Goal: Use online tool/utility: Utilize a website feature to perform a specific function

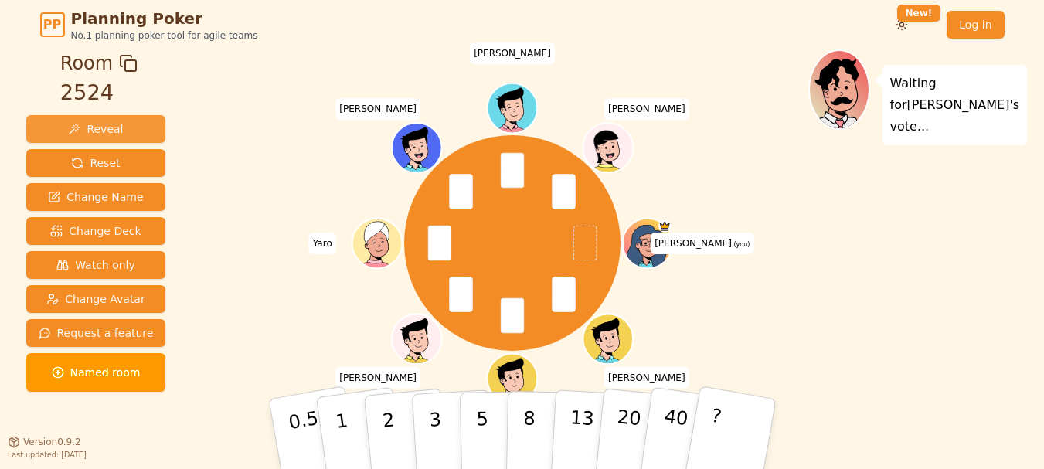
click at [104, 124] on span "Reveal" at bounding box center [95, 128] width 55 height 15
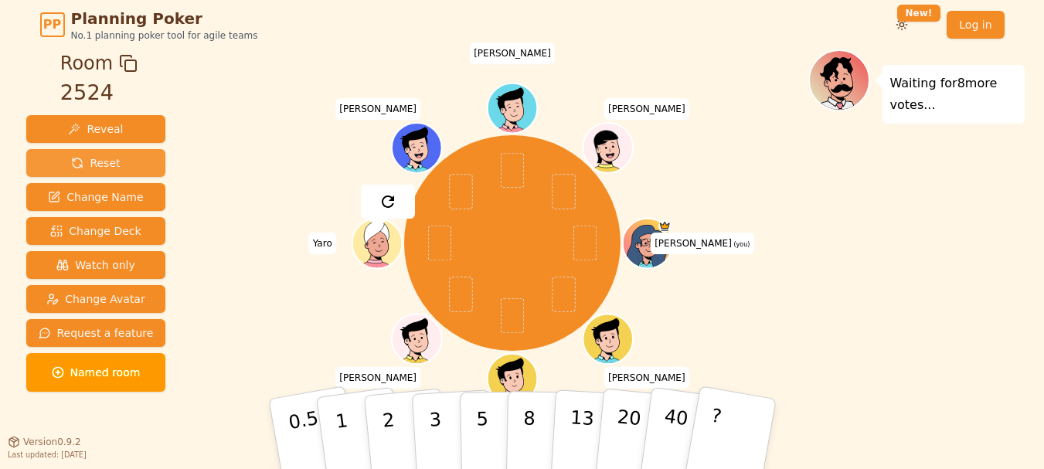
click at [111, 163] on span "Reset" at bounding box center [95, 162] width 49 height 15
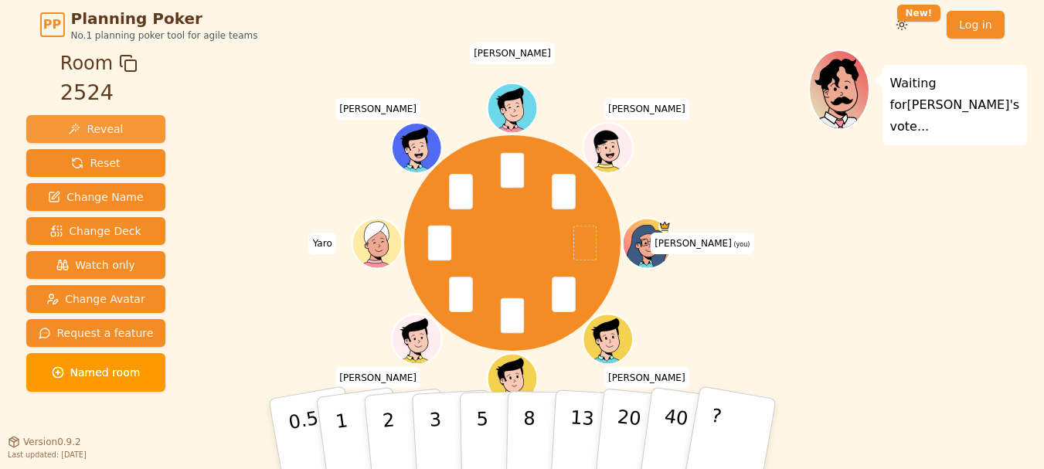
click at [118, 124] on button "Reveal" at bounding box center [96, 129] width 140 height 28
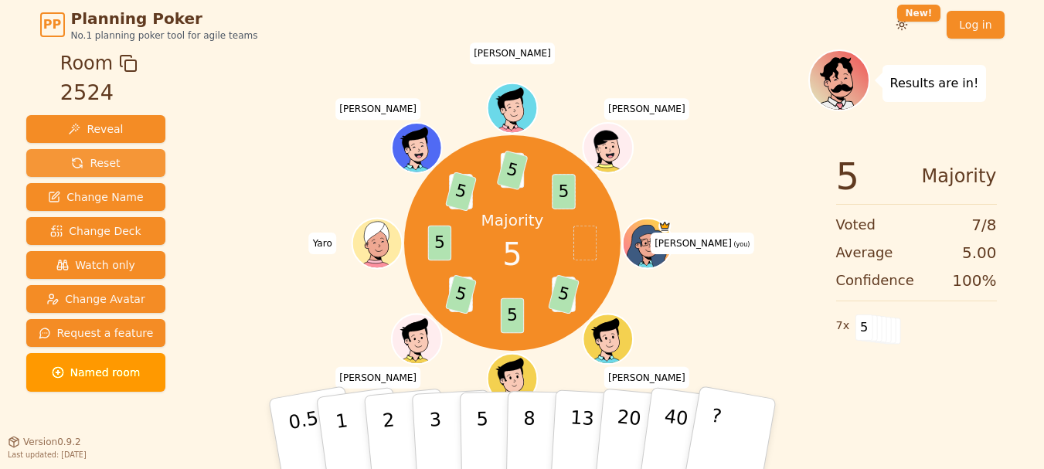
click at [126, 165] on button "Reset" at bounding box center [96, 163] width 140 height 28
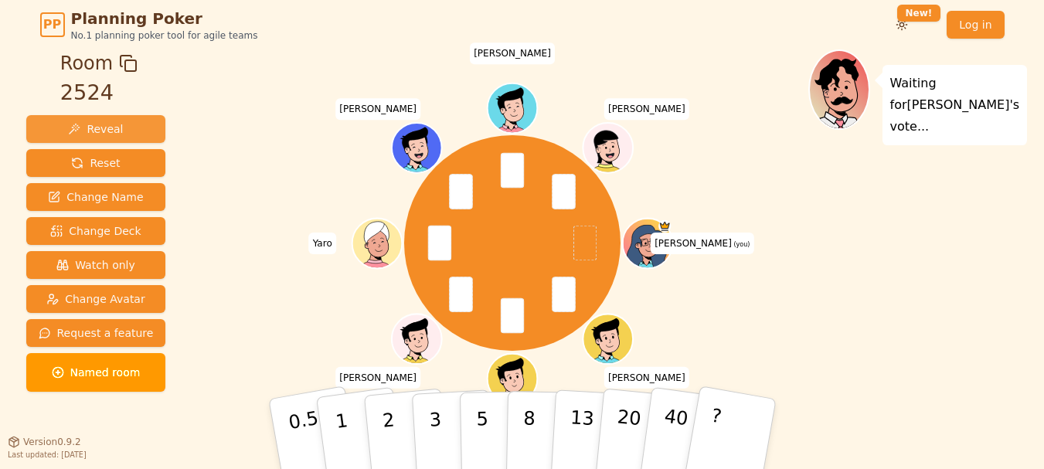
click at [127, 135] on button "Reveal" at bounding box center [96, 129] width 140 height 28
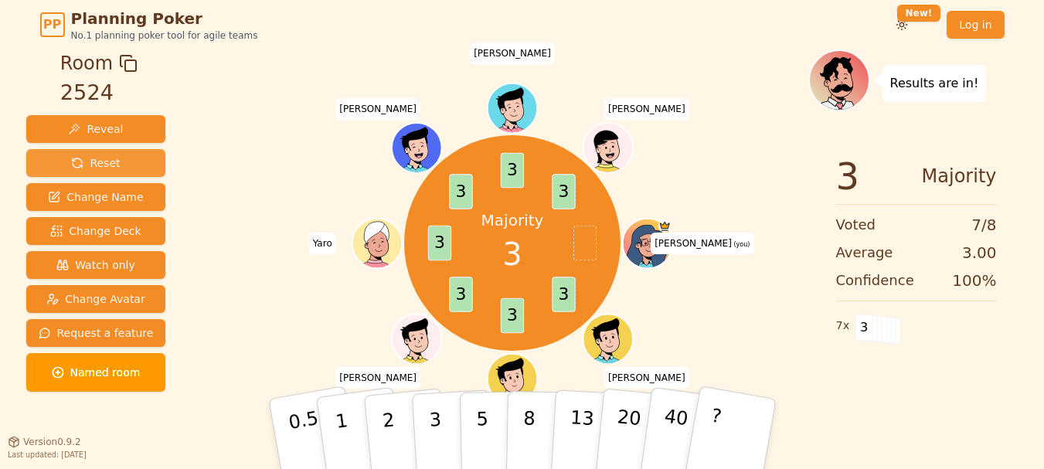
click at [116, 162] on button "Reset" at bounding box center [96, 163] width 140 height 28
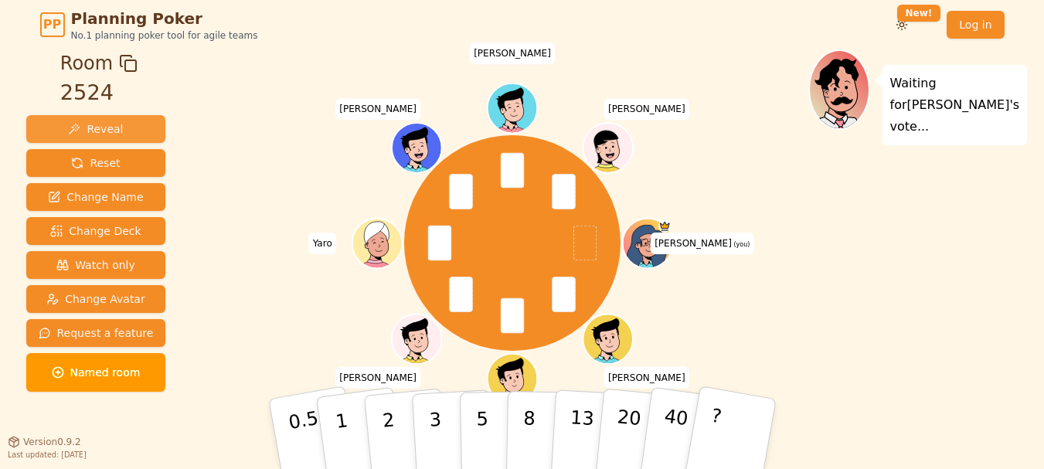
click at [114, 125] on span "Reveal" at bounding box center [95, 128] width 55 height 15
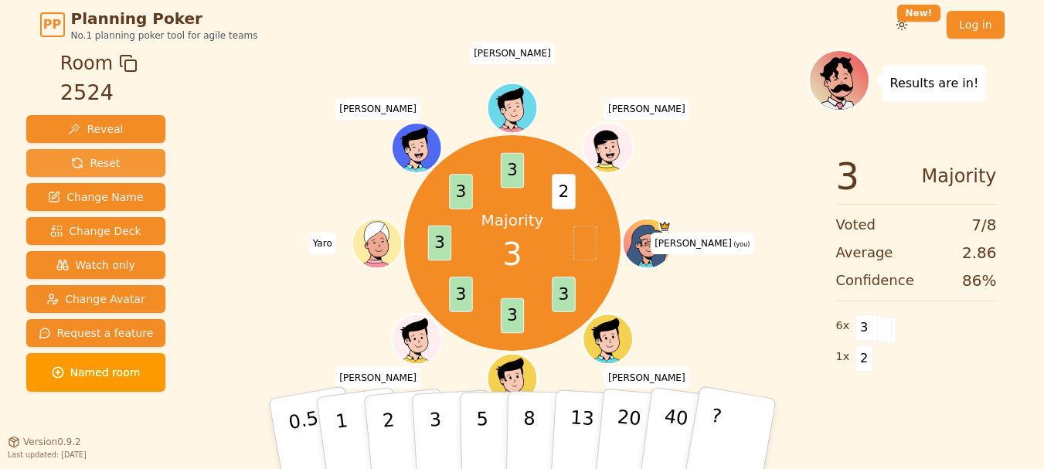
click at [115, 160] on button "Reset" at bounding box center [96, 163] width 140 height 28
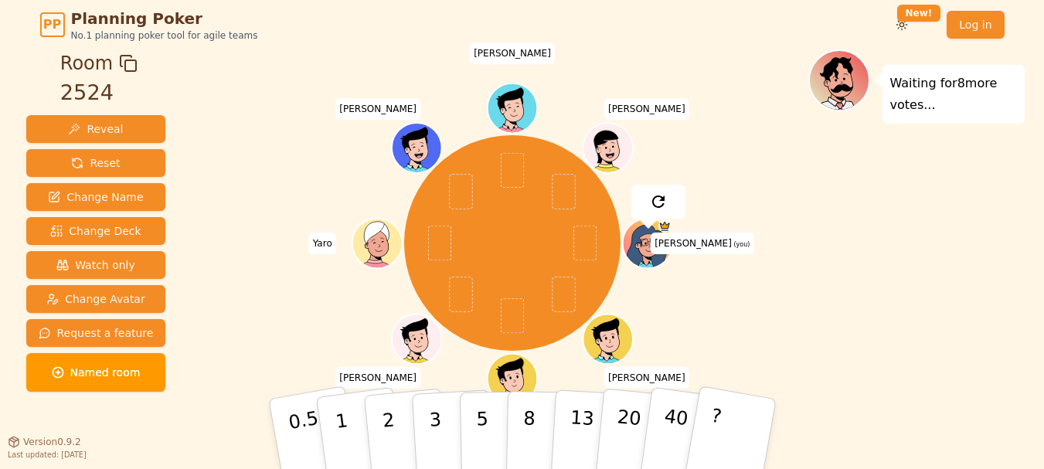
click at [189, 159] on div "Room 2524 Reveal Reset Change Name Change Deck Watch only Change Avatar Request…" at bounding box center [522, 261] width 1005 height 425
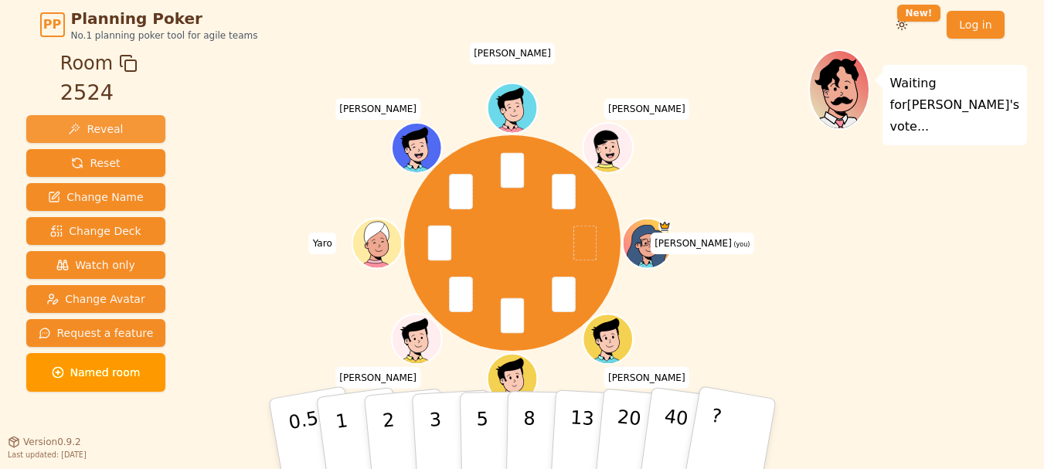
click at [124, 135] on button "Reveal" at bounding box center [96, 129] width 140 height 28
